Goal: Information Seeking & Learning: Learn about a topic

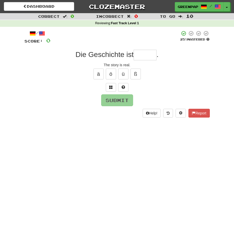
click at [149, 55] on input "text" at bounding box center [145, 55] width 23 height 10
click at [110, 90] on button at bounding box center [111, 87] width 10 height 9
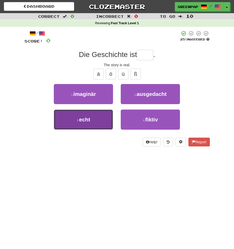
click at [92, 118] on button "3 . echt" at bounding box center [83, 120] width 59 height 20
type input "****"
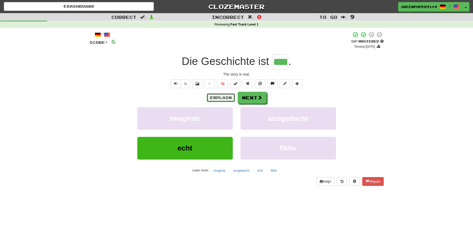
click at [219, 100] on button "Explain" at bounding box center [221, 97] width 28 height 9
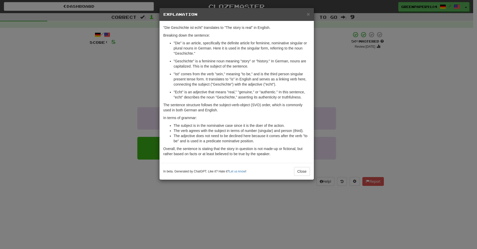
click at [87, 122] on div "× Explanation "Die Geschichte ist echt" translates to "The story is real" in En…" at bounding box center [238, 124] width 477 height 249
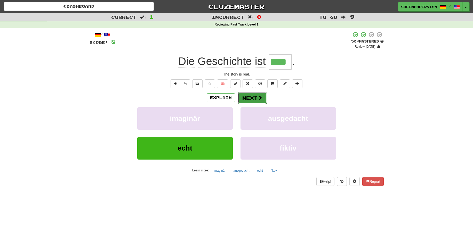
click at [260, 101] on button "Next" at bounding box center [252, 98] width 29 height 12
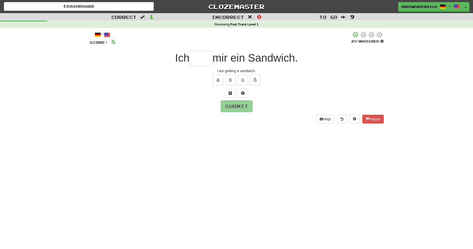
type input "*"
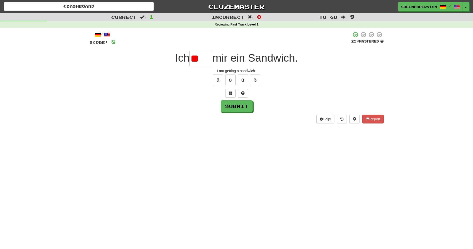
type input "*"
click at [229, 92] on span at bounding box center [231, 93] width 4 height 4
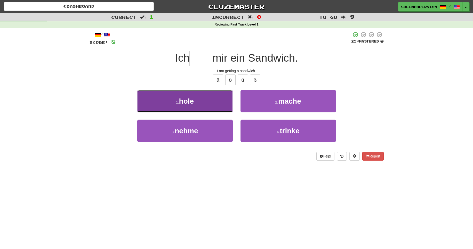
click at [213, 107] on button "1 . hole" at bounding box center [184, 101] width 95 height 22
type input "****"
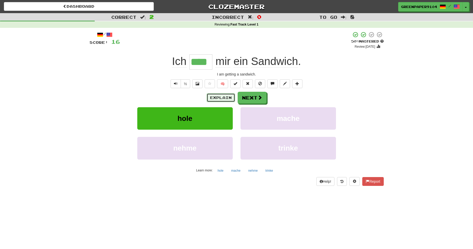
click at [217, 99] on button "Explain" at bounding box center [221, 97] width 28 height 9
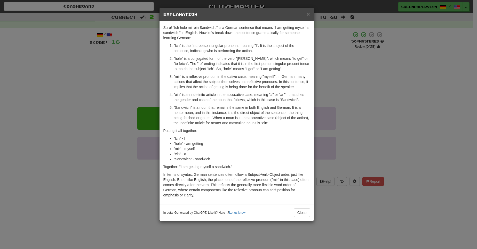
click at [91, 120] on div "× Explanation Sure! "Ich hole mir ein Sandwich." is a German sentence that mean…" at bounding box center [238, 124] width 477 height 249
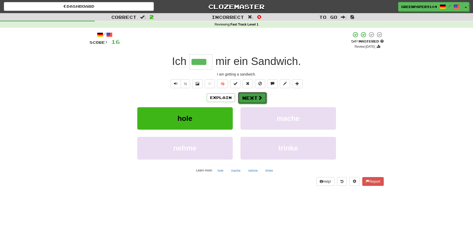
click at [252, 102] on button "Next" at bounding box center [252, 98] width 29 height 12
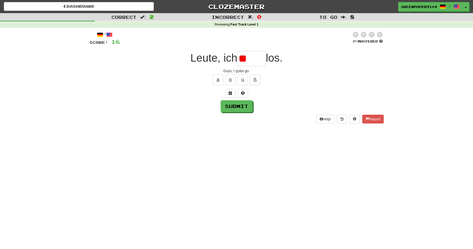
type input "*"
click at [232, 94] on span at bounding box center [231, 93] width 4 height 4
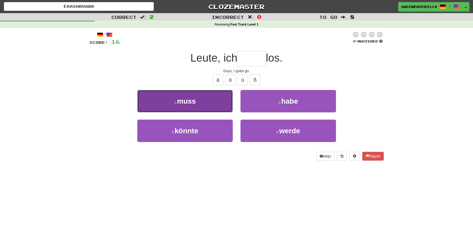
click at [215, 102] on button "1 . muss" at bounding box center [184, 101] width 95 height 22
type input "****"
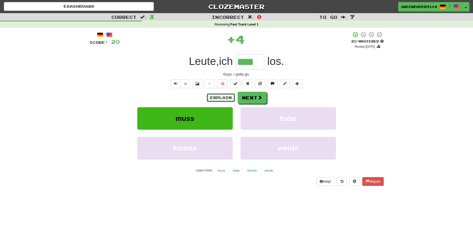
click at [221, 95] on button "Explain" at bounding box center [221, 97] width 28 height 9
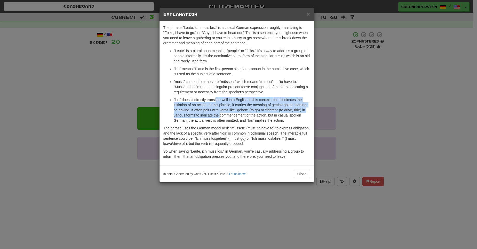
drag, startPoint x: 215, startPoint y: 101, endPoint x: 220, endPoint y: 115, distance: 15.0
click at [220, 115] on p ""los" doesn't directly translate well into English in this context, but it indi…" at bounding box center [242, 110] width 136 height 26
drag, startPoint x: 226, startPoint y: 118, endPoint x: 223, endPoint y: 103, distance: 14.7
click at [223, 103] on p ""los" doesn't directly translate well into English in this context, but it indi…" at bounding box center [242, 110] width 136 height 26
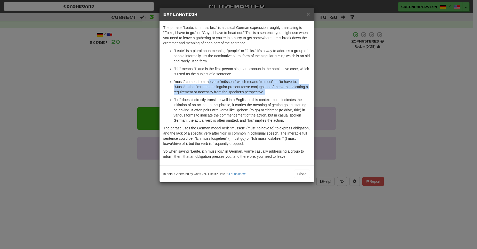
drag, startPoint x: 209, startPoint y: 82, endPoint x: 217, endPoint y: 97, distance: 17.1
click at [217, 97] on ul ""Leute" is a plural noun meaning "people" or "folks." It's a way to address a g…" at bounding box center [236, 85] width 147 height 75
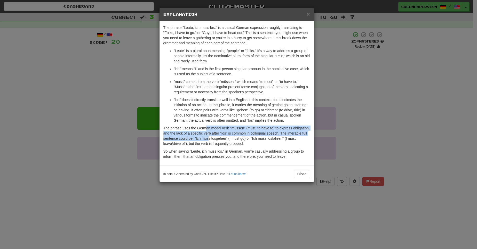
drag, startPoint x: 206, startPoint y: 127, endPoint x: 208, endPoint y: 137, distance: 10.2
click at [208, 137] on p "The phrase uses the German modal verb "müssen" (must, to have to) to express ob…" at bounding box center [236, 136] width 147 height 21
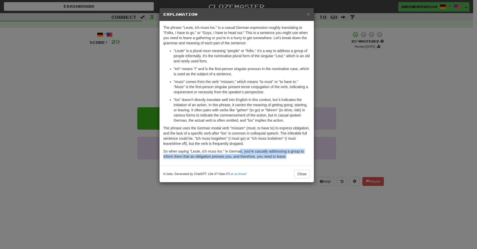
drag, startPoint x: 239, startPoint y: 152, endPoint x: 252, endPoint y: 160, distance: 14.5
click at [252, 160] on div "The phrase "Leute, ich muss los." is a casual German expression roughly transla…" at bounding box center [236, 93] width 154 height 144
click at [252, 156] on p "So when saying "Leute, ich muss los." in German, you're casually addressing a g…" at bounding box center [236, 154] width 147 height 10
click at [257, 158] on p "So when saying "Leute, ich muss los." in German, you're casually addressing a g…" at bounding box center [236, 154] width 147 height 10
drag, startPoint x: 257, startPoint y: 158, endPoint x: 236, endPoint y: 152, distance: 21.7
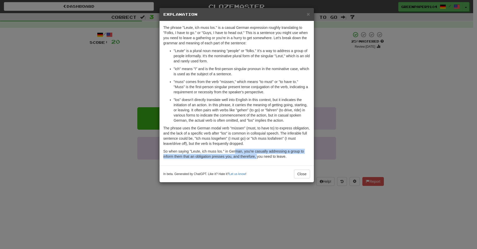
click at [236, 152] on p "So when saying "Leute, ich muss los." in German, you're casually addressing a g…" at bounding box center [236, 154] width 147 height 10
click at [365, 127] on div "× Explanation The phrase "Leute, ich muss los." is a casual German expression r…" at bounding box center [238, 124] width 477 height 249
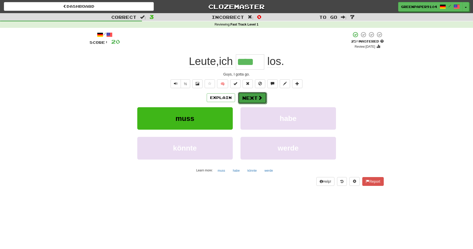
click at [249, 102] on button "Next" at bounding box center [252, 98] width 29 height 12
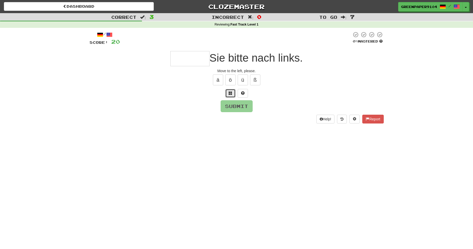
click at [230, 94] on span at bounding box center [231, 93] width 4 height 4
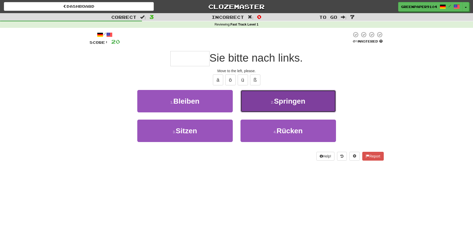
click at [258, 105] on button "2 . Springen" at bounding box center [287, 101] width 95 height 22
type input "******"
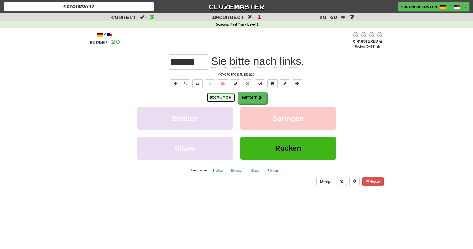
click at [212, 99] on button "Explain" at bounding box center [221, 97] width 28 height 9
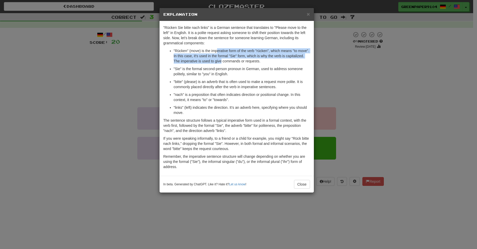
drag, startPoint x: 217, startPoint y: 49, endPoint x: 221, endPoint y: 59, distance: 10.1
click at [221, 59] on p ""Rücken" (move) is the imperative form of the verb "rücken", which means "to mo…" at bounding box center [242, 55] width 136 height 15
drag, startPoint x: 228, startPoint y: 60, endPoint x: 214, endPoint y: 50, distance: 17.1
click at [214, 50] on p ""Rücken" (move) is the imperative form of the verb "rücken", which means "to mo…" at bounding box center [242, 55] width 136 height 15
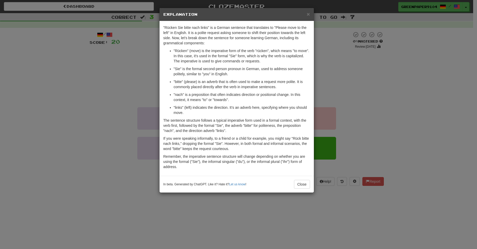
click at [409, 103] on div "× Explanation "Rücken Sie bitte nach links" is a German sentence that translate…" at bounding box center [238, 124] width 477 height 249
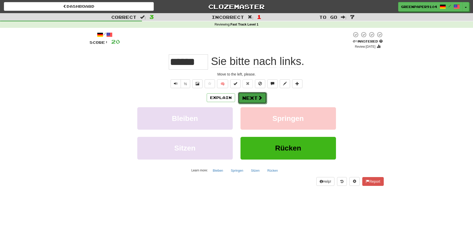
click at [261, 98] on span at bounding box center [260, 97] width 5 height 5
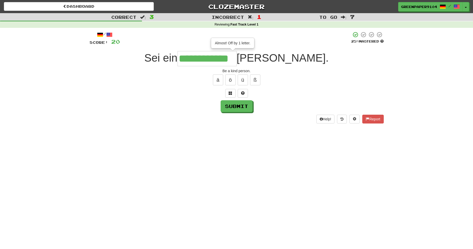
type input "**********"
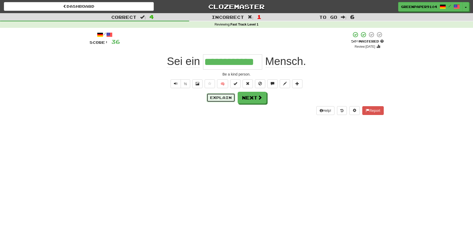
click at [227, 99] on button "Explain" at bounding box center [221, 97] width 28 height 9
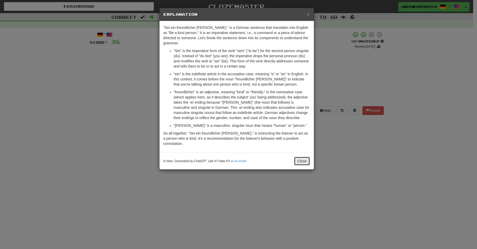
click at [303, 157] on button "Close" at bounding box center [302, 161] width 16 height 9
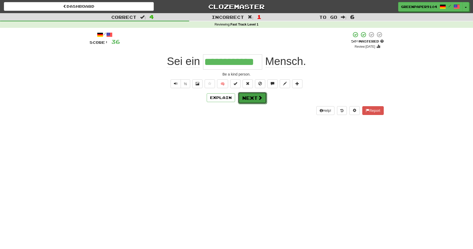
click at [255, 101] on button "Next" at bounding box center [252, 98] width 29 height 12
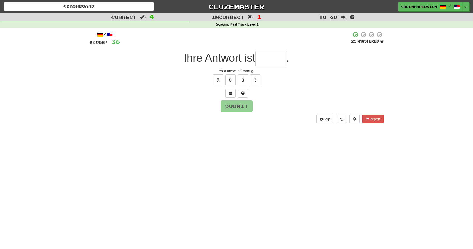
type input "*"
click at [230, 93] on span at bounding box center [231, 93] width 4 height 4
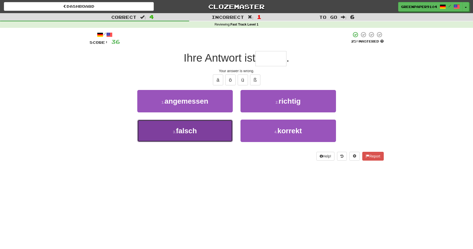
click at [215, 122] on button "3 . falsch" at bounding box center [184, 131] width 95 height 22
type input "******"
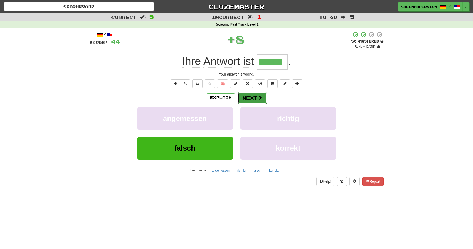
click at [255, 98] on button "Next" at bounding box center [252, 98] width 29 height 12
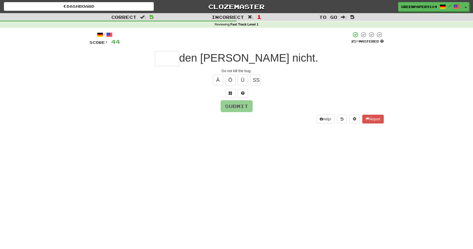
type input "*"
click at [231, 93] on span at bounding box center [231, 93] width 4 height 4
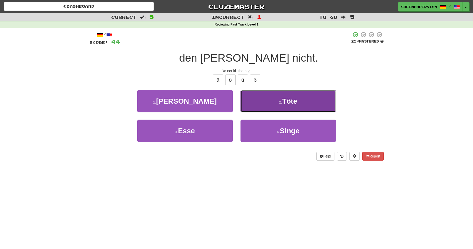
click at [274, 105] on button "2 . Töte" at bounding box center [287, 101] width 95 height 22
type input "****"
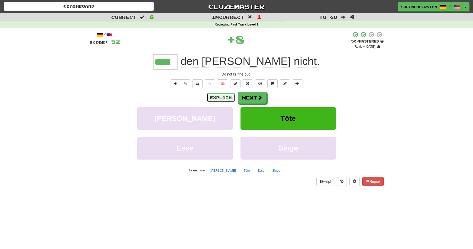
click at [226, 97] on button "Explain" at bounding box center [221, 97] width 28 height 9
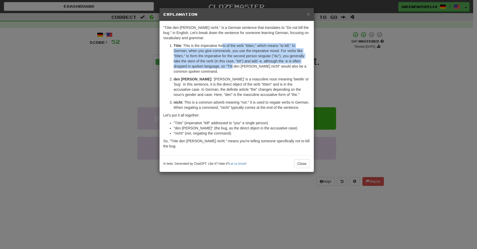
drag, startPoint x: 223, startPoint y: 46, endPoint x: 232, endPoint y: 66, distance: 22.2
click at [232, 66] on p "Töte : This is the imperative form of the verb "töten," which means "to kill." …" at bounding box center [242, 58] width 136 height 31
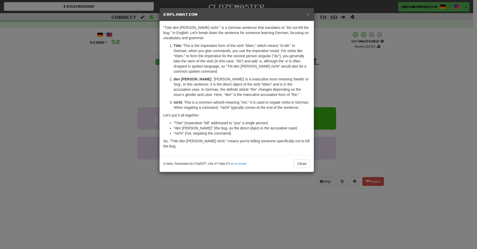
click at [261, 67] on p "Töte : This is the imperative form of the verb "töten," which means "to kill." …" at bounding box center [242, 58] width 136 height 31
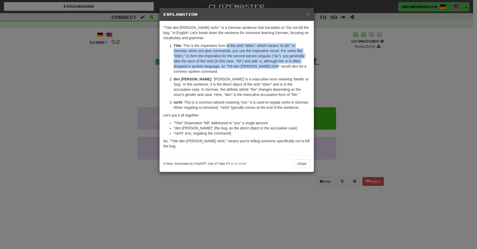
drag, startPoint x: 261, startPoint y: 67, endPoint x: 228, endPoint y: 45, distance: 40.0
click at [228, 45] on p "Töte : This is the imperative form of the verb "töten," which means "to kill." …" at bounding box center [242, 58] width 136 height 31
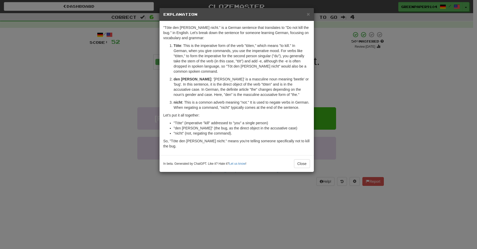
click at [393, 85] on div "× Explanation "Töte den Käfer nicht." is a German sentence that translates to "…" at bounding box center [238, 124] width 477 height 249
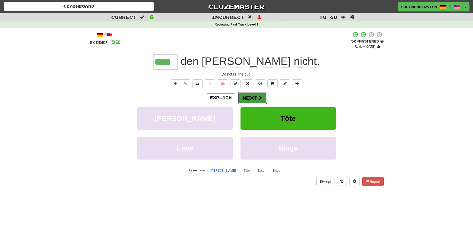
click at [255, 102] on button "Next" at bounding box center [252, 98] width 29 height 12
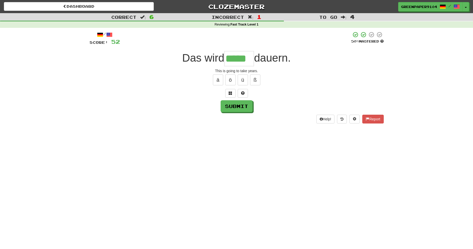
type input "*****"
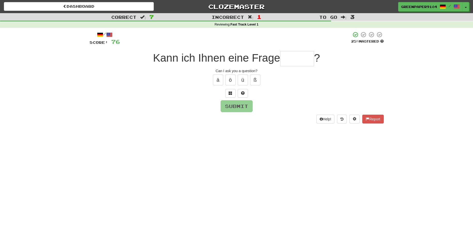
click at [303, 59] on input "text" at bounding box center [297, 58] width 34 height 15
type input "*"
click at [226, 95] on button at bounding box center [230, 93] width 10 height 9
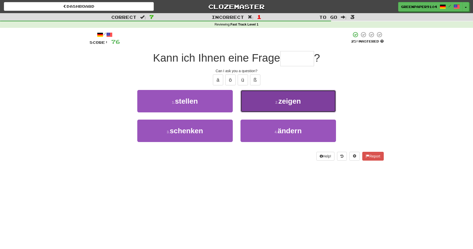
click at [262, 102] on button "2 . zeigen" at bounding box center [287, 101] width 95 height 22
type input "*******"
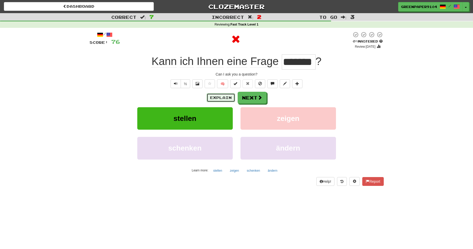
click at [219, 96] on button "Explain" at bounding box center [221, 97] width 28 height 9
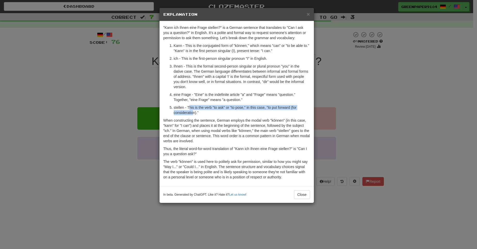
drag, startPoint x: 189, startPoint y: 108, endPoint x: 193, endPoint y: 115, distance: 8.5
click at [193, 115] on p "stellen - This is the verb "to ask" or "to pose," in this case, "to put forward…" at bounding box center [242, 110] width 136 height 10
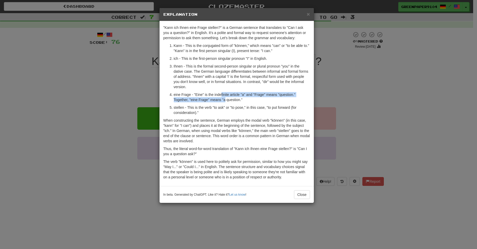
drag, startPoint x: 221, startPoint y: 94, endPoint x: 225, endPoint y: 99, distance: 6.6
click at [225, 99] on p "eine Frage - "Eine" is the indefinite article "a" and "Frage" means "question."…" at bounding box center [242, 97] width 136 height 10
drag, startPoint x: 237, startPoint y: 108, endPoint x: 230, endPoint y: 94, distance: 15.9
click at [230, 94] on ol "Kann - This is the conjugated form of "können," which means "can" or "to be abl…" at bounding box center [236, 79] width 147 height 72
click at [217, 108] on p "stellen - This is the verb "to ask" or "to pose," in this case, "to put forward…" at bounding box center [242, 110] width 136 height 10
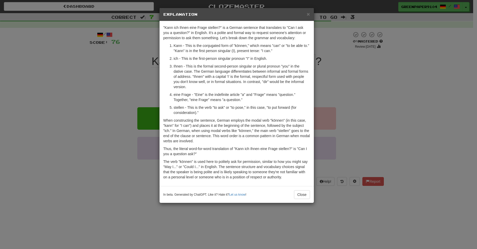
click at [386, 121] on div "× Explanation "Kann ich Ihnen eine Frage stellen?" is a German sentence that tr…" at bounding box center [238, 124] width 477 height 249
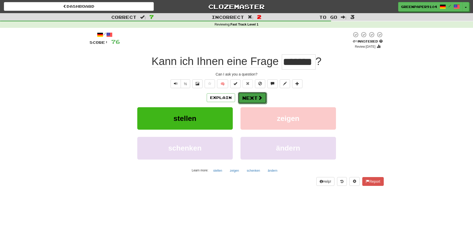
click at [252, 98] on button "Next" at bounding box center [252, 98] width 29 height 12
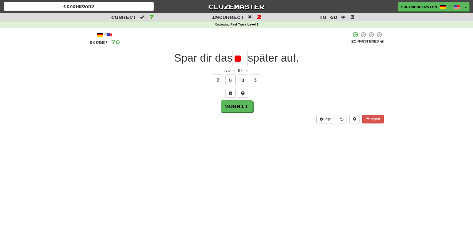
type input "*"
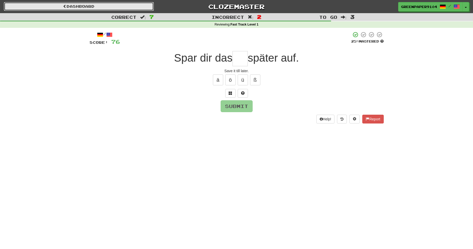
click at [65, 6] on span at bounding box center [65, 6] width 4 height 4
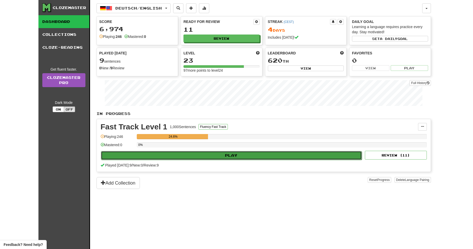
click at [218, 155] on button "Play" at bounding box center [231, 155] width 261 height 9
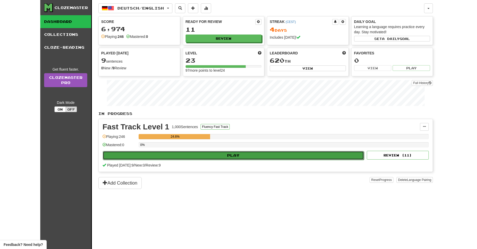
select select "**"
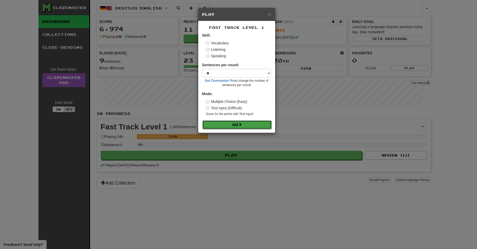
click at [232, 125] on button "Go" at bounding box center [236, 124] width 69 height 9
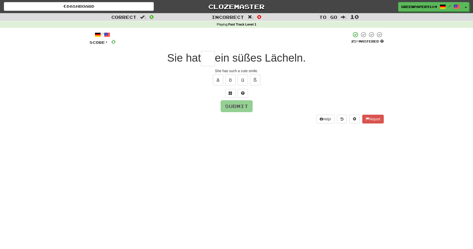
type input "*"
type input "**"
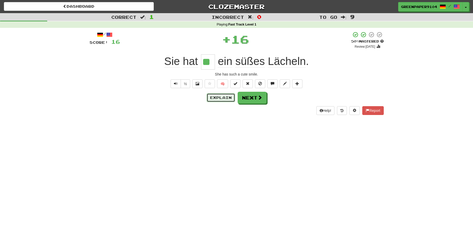
click at [215, 99] on button "Explain" at bounding box center [221, 97] width 28 height 9
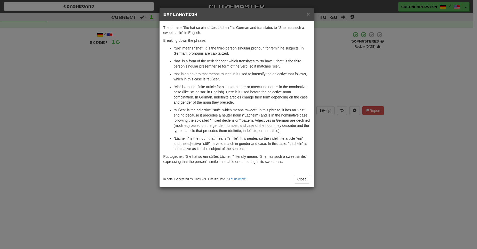
click at [420, 134] on div "× Explanation The phrase "Sie hat so ein süßes Lächeln" is German and translate…" at bounding box center [238, 124] width 477 height 249
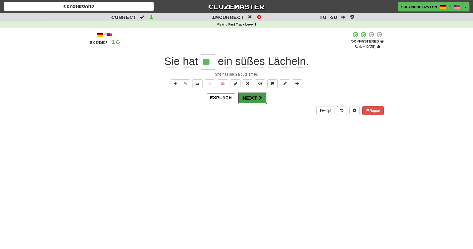
click at [256, 100] on button "Next" at bounding box center [252, 98] width 29 height 12
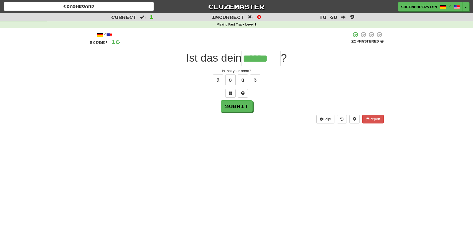
type input "******"
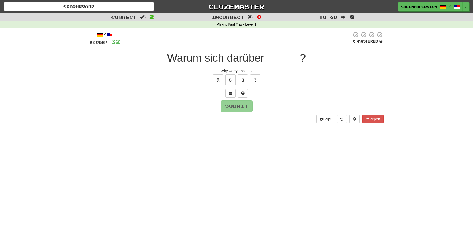
click at [278, 59] on input "text" at bounding box center [282, 58] width 36 height 15
type input "*"
click at [227, 95] on button at bounding box center [230, 93] width 10 height 9
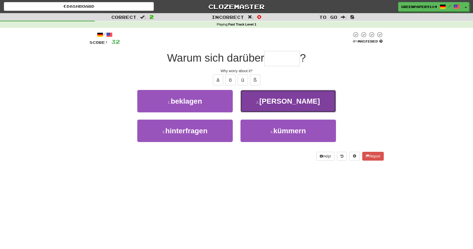
click at [251, 102] on button "2 . sorgen" at bounding box center [287, 101] width 95 height 22
type input "******"
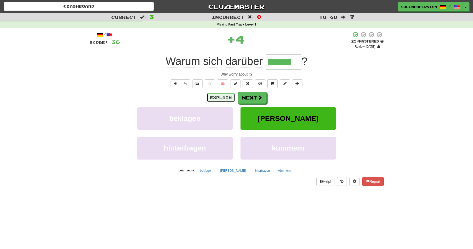
click at [223, 96] on button "Explain" at bounding box center [221, 97] width 28 height 9
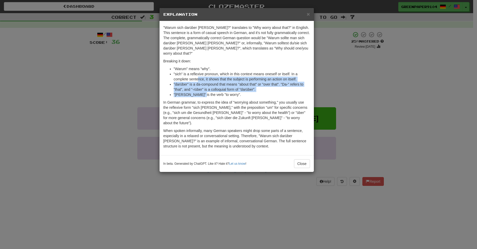
drag, startPoint x: 197, startPoint y: 89, endPoint x: 199, endPoint y: 74, distance: 15.0
click at [199, 74] on ul ""Warum" means "why". "sich" is a reflexive pronoun, which in this context means…" at bounding box center [236, 81] width 147 height 31
click at [205, 82] on li ""darüber" is a da-compound that means "about that" or "over that". "Da-" refers…" at bounding box center [242, 87] width 136 height 10
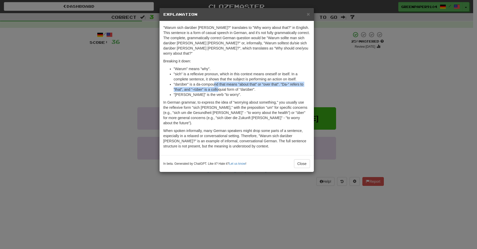
drag, startPoint x: 213, startPoint y: 79, endPoint x: 218, endPoint y: 84, distance: 6.2
click at [218, 84] on li ""darüber" is a da-compound that means "about that" or "over that". "Da-" refers…" at bounding box center [242, 87] width 136 height 10
drag, startPoint x: 228, startPoint y: 85, endPoint x: 217, endPoint y: 79, distance: 12.0
click at [217, 82] on li ""darüber" is a da-compound that means "about that" or "over that". "Da-" refers…" at bounding box center [242, 87] width 136 height 10
click at [234, 85] on li ""darüber" is a da-compound that means "about that" or "over that". "Da-" refers…" at bounding box center [242, 87] width 136 height 10
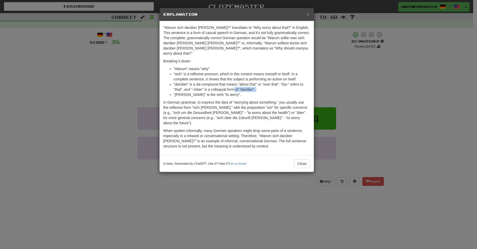
drag, startPoint x: 234, startPoint y: 85, endPoint x: 263, endPoint y: 85, distance: 29.4
click at [263, 85] on li ""darüber" is a da-compound that means "about that" or "over that". "Da-" refers…" at bounding box center [242, 87] width 136 height 10
drag, startPoint x: 219, startPoint y: 83, endPoint x: 219, endPoint y: 78, distance: 4.1
click at [219, 82] on li ""darüber" is a da-compound that means "about that" or "over that". "Da-" refers…" at bounding box center [242, 87] width 136 height 10
click at [353, 99] on div "× Explanation "Warum sich darüber sorgen?" translates to "Why worry about that?…" at bounding box center [238, 124] width 477 height 249
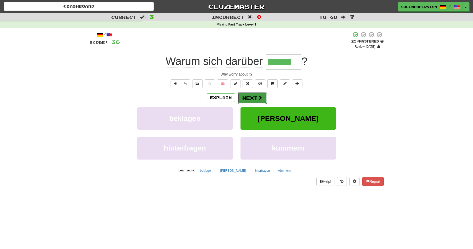
click at [255, 97] on button "Next" at bounding box center [252, 98] width 29 height 12
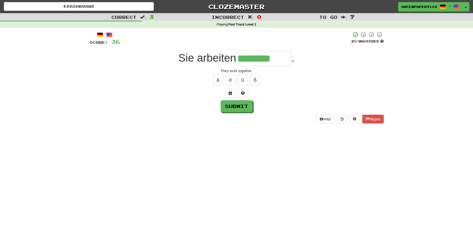
scroll to position [0, 1]
type input "********"
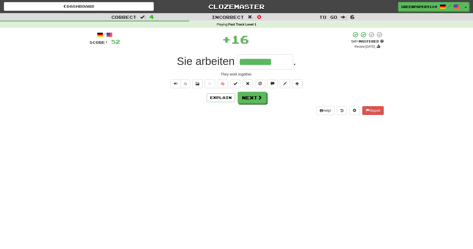
scroll to position [0, 0]
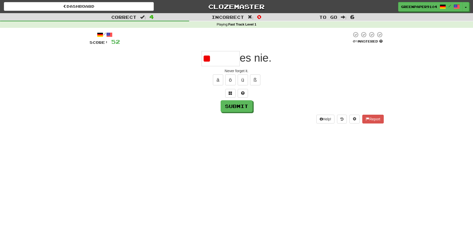
type input "*"
drag, startPoint x: 217, startPoint y: 59, endPoint x: 230, endPoint y: 61, distance: 12.8
click at [230, 61] on input "****" at bounding box center [220, 58] width 38 height 15
click at [218, 79] on button "ä" at bounding box center [218, 80] width 10 height 11
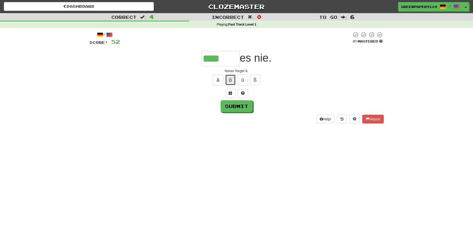
click at [231, 80] on button "ö" at bounding box center [230, 80] width 10 height 11
click at [245, 80] on button "ü" at bounding box center [243, 80] width 10 height 11
click at [255, 81] on button "ß" at bounding box center [255, 80] width 10 height 11
type input "*******"
click at [230, 106] on button "Submit" at bounding box center [237, 107] width 32 height 12
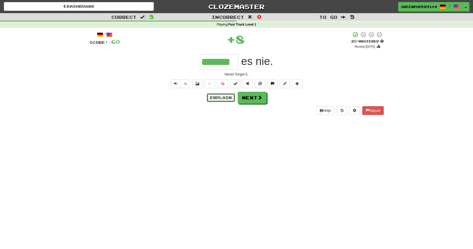
click at [223, 97] on button "Explain" at bounding box center [221, 97] width 28 height 9
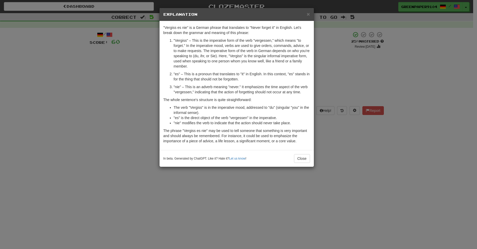
click at [377, 111] on div "× Explanation "Vergiss es nie" is a German phrase that translates to "Never for…" at bounding box center [238, 124] width 477 height 249
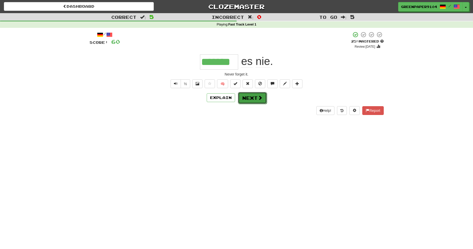
click at [254, 97] on button "Next" at bounding box center [252, 98] width 29 height 12
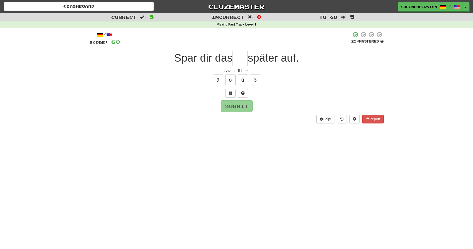
click at [241, 58] on input "text" at bounding box center [239, 58] width 15 height 15
type input "*"
click at [239, 59] on input "text" at bounding box center [239, 58] width 15 height 15
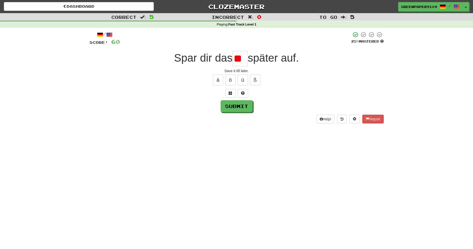
type input "*"
click at [231, 92] on span at bounding box center [231, 93] width 4 height 4
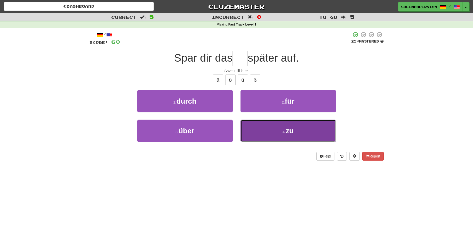
click at [272, 129] on button "4 . zu" at bounding box center [287, 131] width 95 height 22
type input "***"
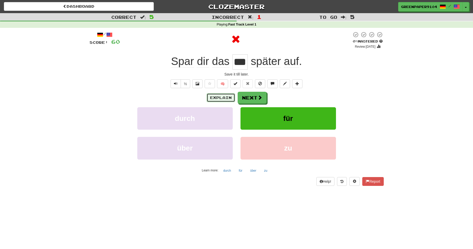
click at [221, 99] on button "Explain" at bounding box center [221, 97] width 28 height 9
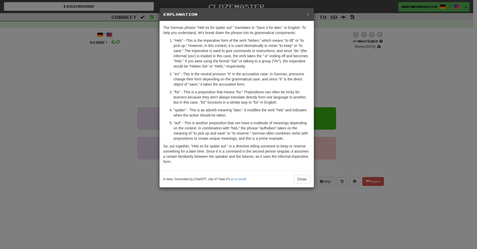
click at [411, 75] on div "× Explanation The German phrase "Heb es für später auf." translates to "Save it…" at bounding box center [238, 124] width 477 height 249
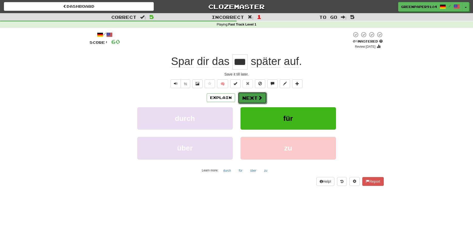
click at [259, 98] on span at bounding box center [260, 97] width 5 height 5
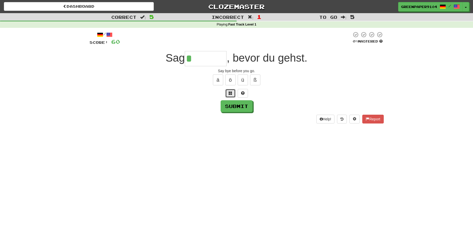
click at [227, 92] on button at bounding box center [230, 93] width 10 height 9
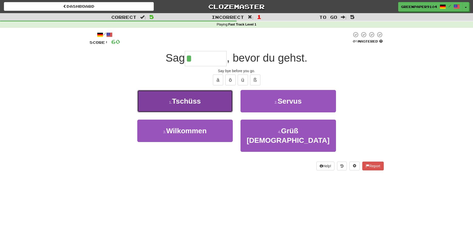
click at [207, 101] on button "1 . Tschüss" at bounding box center [184, 101] width 95 height 22
type input "*******"
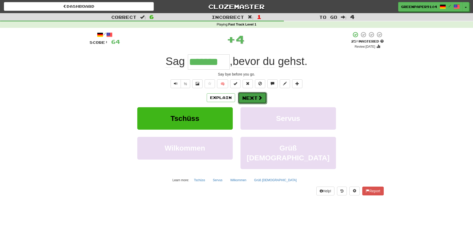
click at [254, 99] on button "Next" at bounding box center [252, 98] width 29 height 12
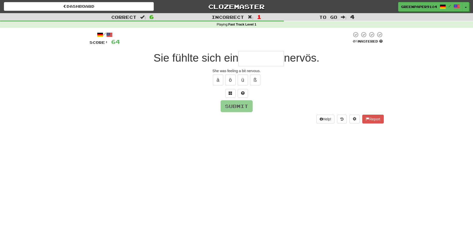
type input "*"
click at [231, 94] on span at bounding box center [231, 93] width 4 height 4
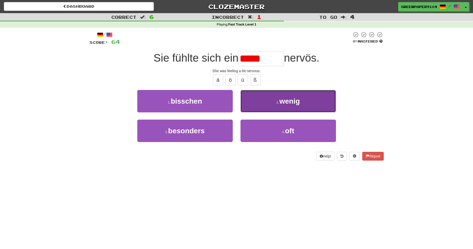
click at [258, 102] on button "2 . wenig" at bounding box center [287, 101] width 95 height 22
type input "********"
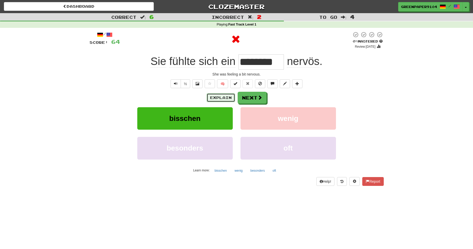
click at [224, 97] on button "Explain" at bounding box center [221, 97] width 28 height 9
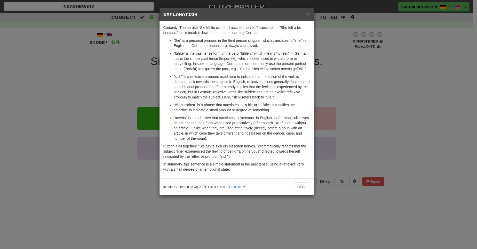
click at [329, 101] on div "× Explanation Certainly! The phrase "Sie fühlte sich ein bisschen nervös." tran…" at bounding box center [238, 124] width 477 height 249
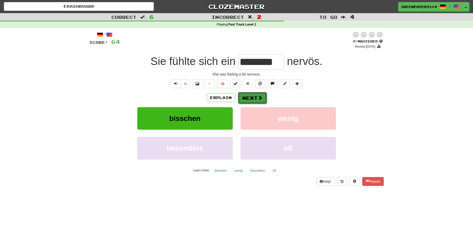
click at [252, 96] on button "Next" at bounding box center [252, 98] width 29 height 12
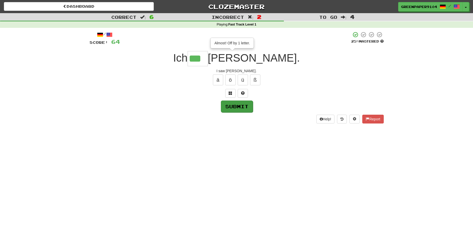
type input "***"
click at [234, 107] on button "Submit" at bounding box center [237, 107] width 32 height 12
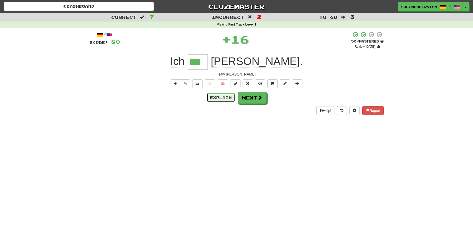
click at [219, 95] on button "Explain" at bounding box center [221, 97] width 28 height 9
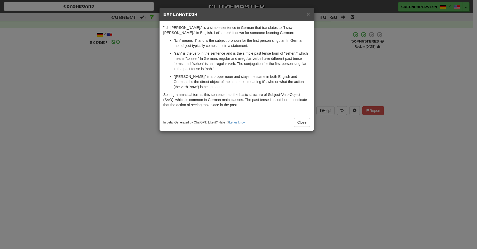
click at [116, 132] on div "× Explanation "Ich sah Tom." is a simple sentence in German that translates to …" at bounding box center [238, 124] width 477 height 249
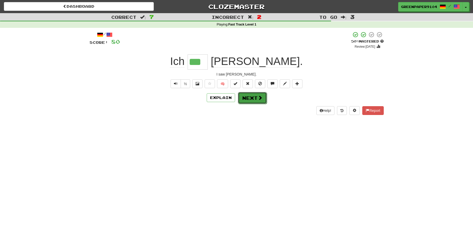
click at [252, 96] on button "Next" at bounding box center [252, 98] width 29 height 12
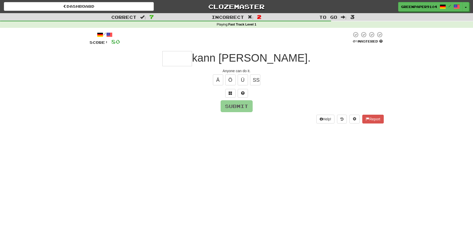
type input "*"
click at [225, 92] on button at bounding box center [230, 93] width 10 height 9
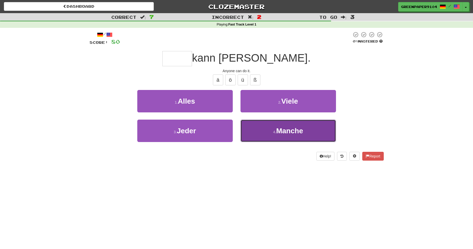
click at [283, 135] on button "4 . Manche" at bounding box center [287, 131] width 95 height 22
type input "*****"
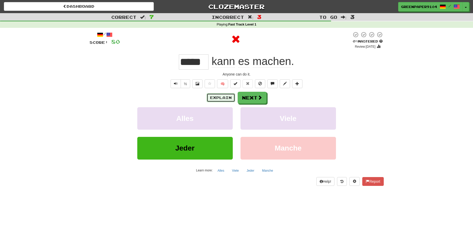
click at [217, 100] on button "Explain" at bounding box center [221, 97] width 28 height 9
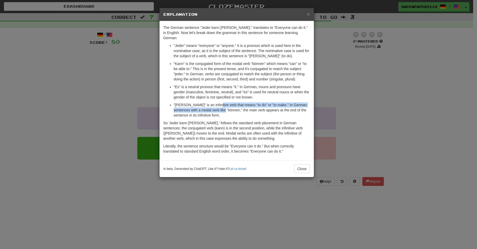
drag, startPoint x: 217, startPoint y: 101, endPoint x: 220, endPoint y: 106, distance: 5.9
click at [220, 106] on p ""Machen" is an infinitive verb that means "to do" or "to make." In German sente…" at bounding box center [242, 109] width 136 height 15
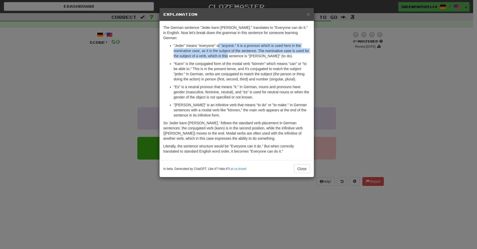
drag, startPoint x: 217, startPoint y: 40, endPoint x: 227, endPoint y: 50, distance: 13.5
click at [227, 50] on p ""Jeder" means "everyone" or "anyone." It is a pronoun which is used here in the…" at bounding box center [242, 50] width 136 height 15
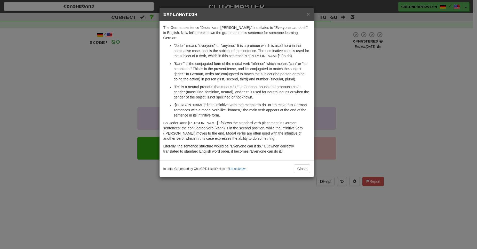
click at [395, 116] on div "× Explanation The German sentence "Jeder kann es machen." translates to "Everyo…" at bounding box center [238, 124] width 477 height 249
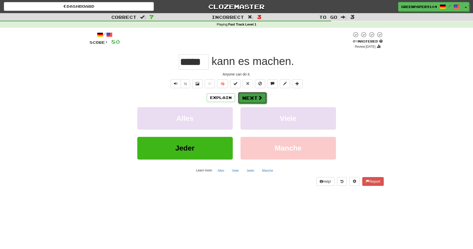
click at [251, 98] on button "Next" at bounding box center [252, 98] width 29 height 12
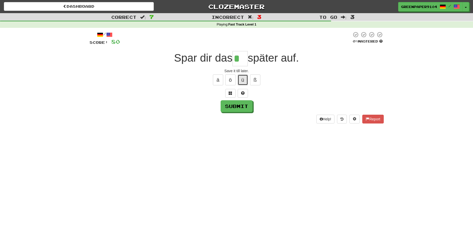
click at [241, 80] on button "ü" at bounding box center [243, 80] width 10 height 11
type input "***"
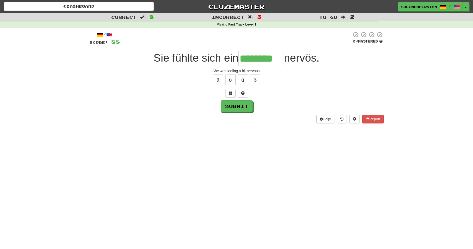
type input "********"
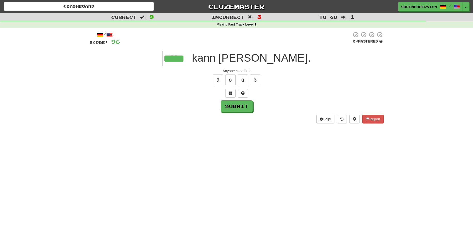
type input "*****"
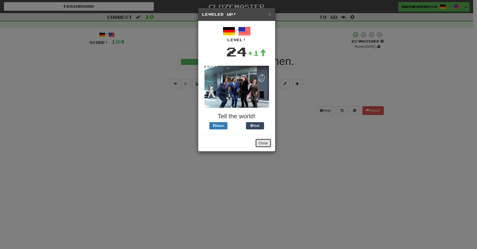
click at [263, 141] on button "Close" at bounding box center [263, 143] width 16 height 9
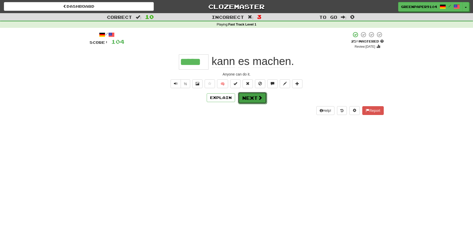
click at [251, 99] on button "Next" at bounding box center [252, 98] width 29 height 12
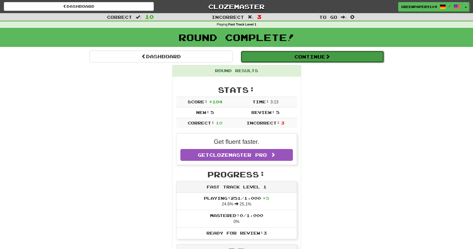
click at [332, 56] on button "Continue" at bounding box center [312, 57] width 143 height 12
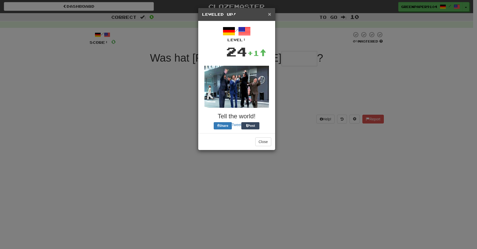
click at [270, 15] on span "×" at bounding box center [269, 14] width 3 height 6
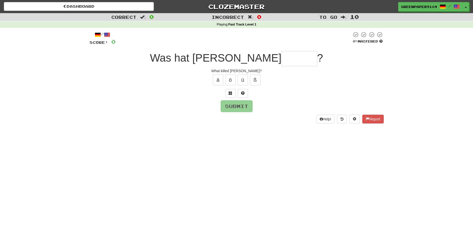
click at [281, 59] on input "text" at bounding box center [299, 58] width 36 height 15
type input "*"
click at [229, 91] on button at bounding box center [230, 93] width 10 height 9
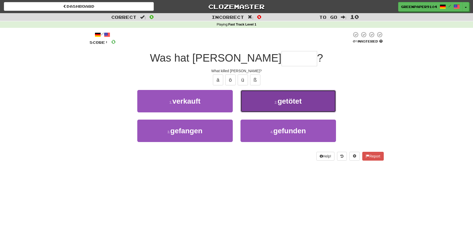
click at [271, 101] on button "2 . getötet" at bounding box center [287, 101] width 95 height 22
type input "*******"
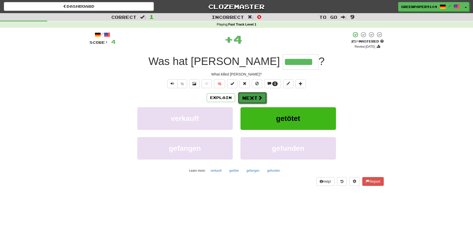
click at [253, 99] on button "Next" at bounding box center [252, 98] width 29 height 12
